Goal: Find specific page/section

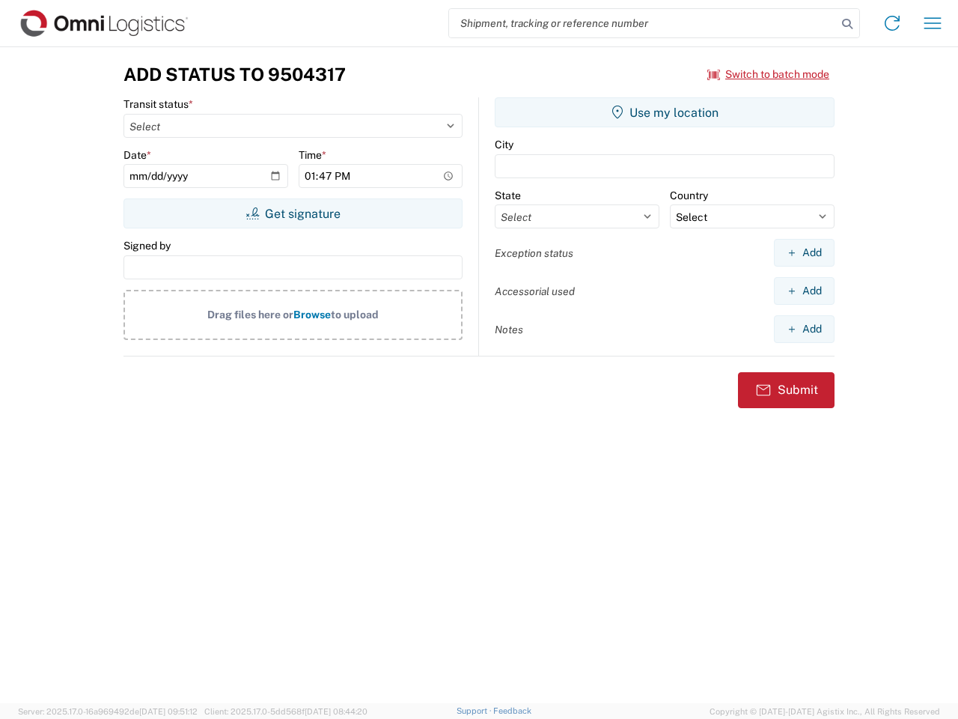
click at [643, 23] on input "search" at bounding box center [643, 23] width 388 height 28
click at [847, 24] on icon at bounding box center [847, 23] width 21 height 21
click at [892, 23] on icon at bounding box center [892, 23] width 24 height 24
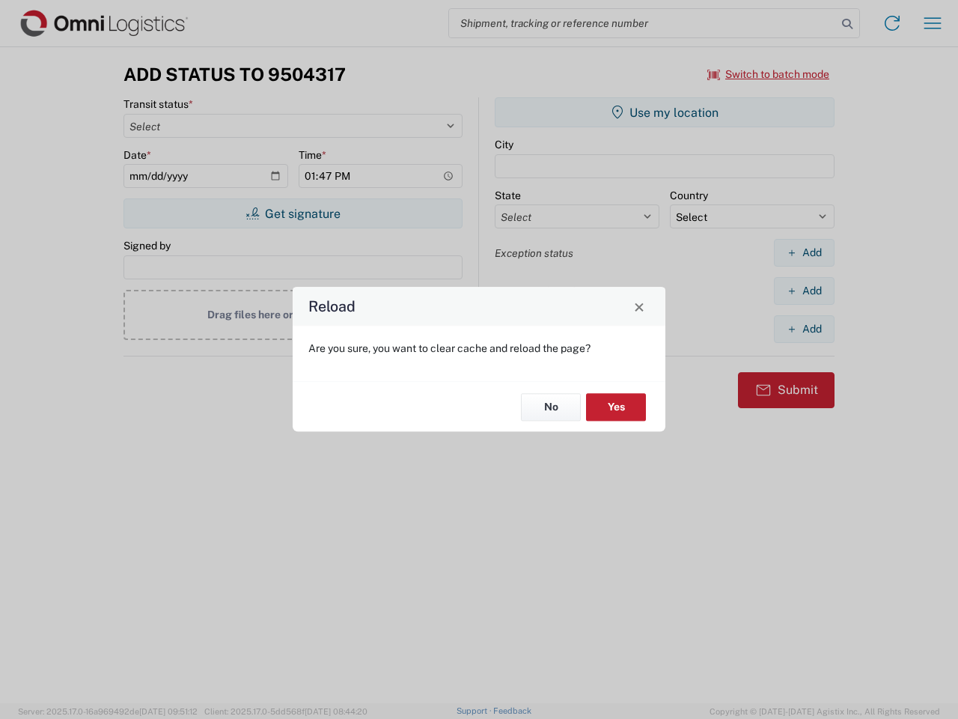
click at [769, 74] on div "Reload Are you sure, you want to clear cache and reload the page? No Yes" at bounding box center [479, 359] width 958 height 719
click at [293, 213] on div "Reload Are you sure, you want to clear cache and reload the page? No Yes" at bounding box center [479, 359] width 958 height 719
click at [665, 112] on div "Reload Are you sure, you want to clear cache and reload the page? No Yes" at bounding box center [479, 359] width 958 height 719
click at [804, 252] on div "Reload Are you sure, you want to clear cache and reload the page? No Yes" at bounding box center [479, 359] width 958 height 719
click at [804, 290] on div "Reload Are you sure, you want to clear cache and reload the page? No Yes" at bounding box center [479, 359] width 958 height 719
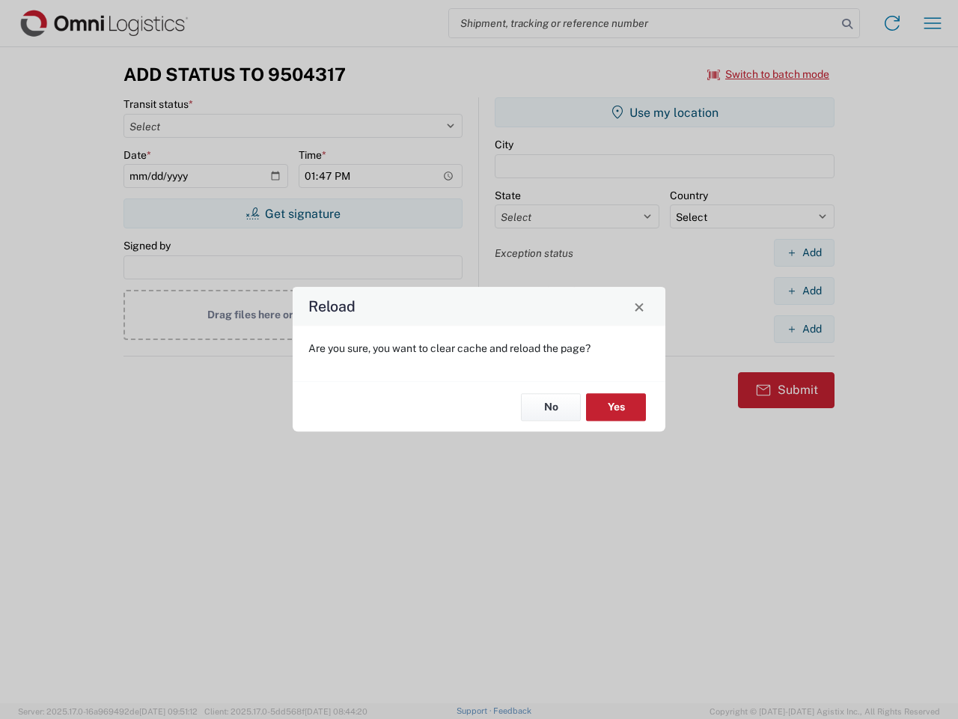
click at [804, 329] on div "Reload Are you sure, you want to clear cache and reload the page? No Yes" at bounding box center [479, 359] width 958 height 719
